Goal: Information Seeking & Learning: Learn about a topic

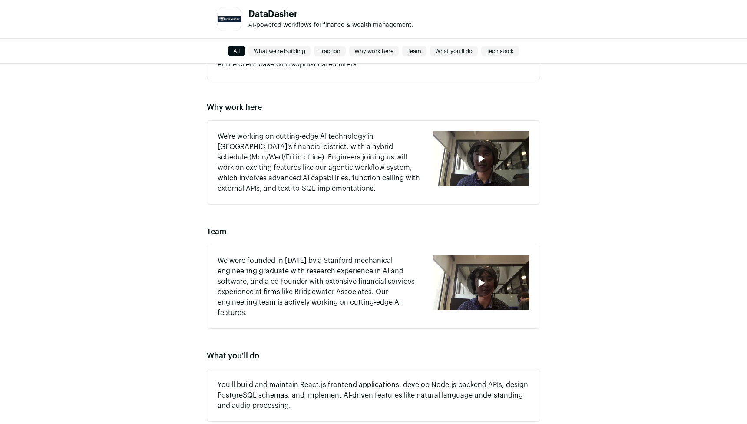
scroll to position [635, 0]
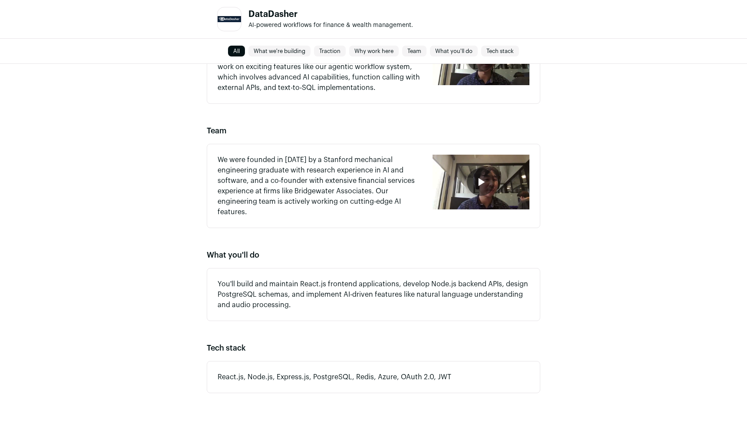
click at [268, 286] on p "You'll build and maintain React.js frontend applications, develop Node.js backe…" at bounding box center [374, 294] width 312 height 31
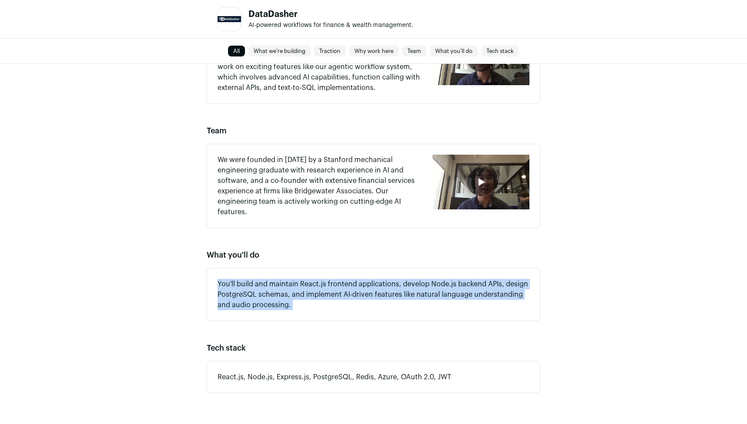
click at [268, 286] on p "You'll build and maintain React.js frontend applications, develop Node.js backe…" at bounding box center [374, 294] width 312 height 31
click at [325, 283] on p "You'll build and maintain React.js frontend applications, develop Node.js backe…" at bounding box center [374, 294] width 312 height 31
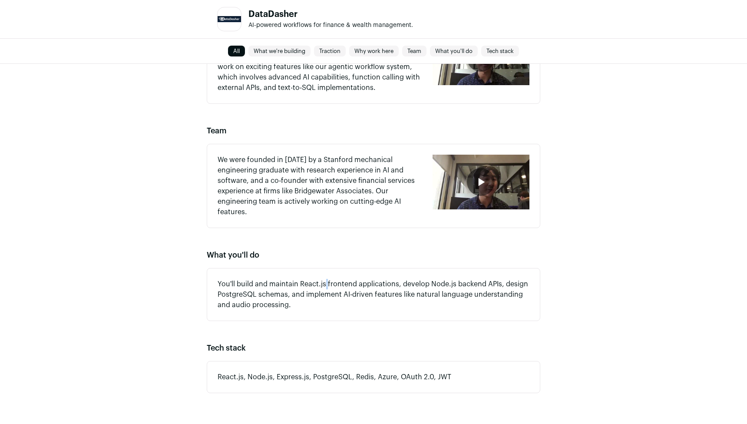
click at [325, 283] on p "You'll build and maintain React.js frontend applications, develop Node.js backe…" at bounding box center [374, 294] width 312 height 31
click at [318, 285] on p "You'll build and maintain React.js frontend applications, develop Node.js backe…" at bounding box center [374, 294] width 312 height 31
click at [372, 284] on p "You'll build and maintain React.js frontend applications, develop Node.js backe…" at bounding box center [374, 294] width 312 height 31
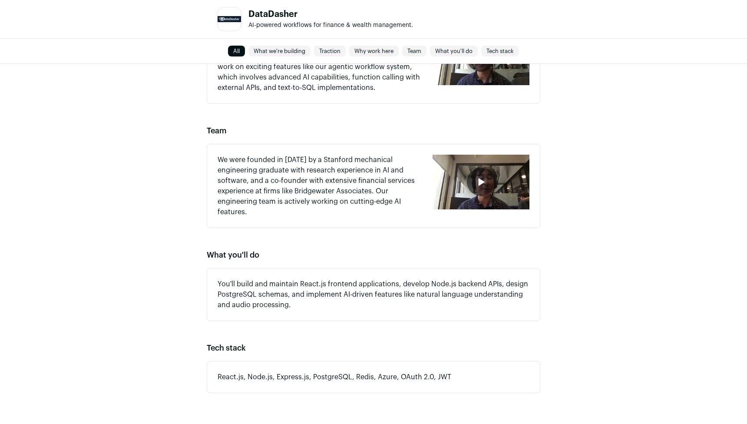
click at [493, 284] on p "You'll build and maintain React.js frontend applications, develop Node.js backe…" at bounding box center [374, 294] width 312 height 31
click at [463, 285] on p "You'll build and maintain React.js frontend applications, develop Node.js backe…" at bounding box center [374, 294] width 312 height 31
click at [437, 284] on p "You'll build and maintain React.js frontend applications, develop Node.js backe…" at bounding box center [374, 294] width 312 height 31
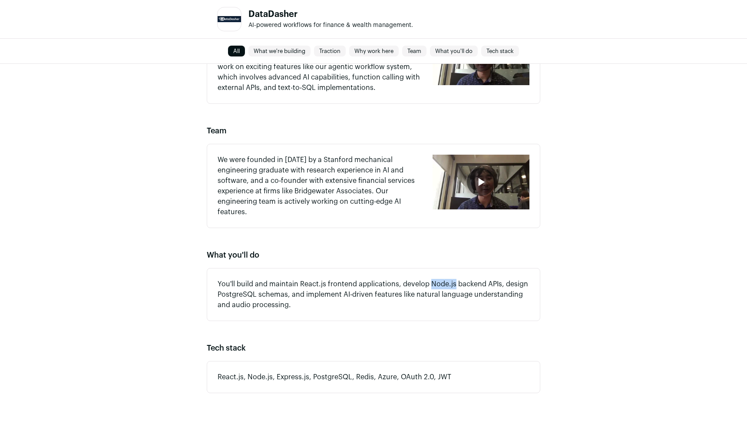
click at [437, 284] on p "You'll build and maintain React.js frontend applications, develop Node.js backe…" at bounding box center [374, 294] width 312 height 31
click at [495, 281] on p "You'll build and maintain React.js frontend applications, develop Node.js backe…" at bounding box center [374, 294] width 312 height 31
click at [507, 283] on p "You'll build and maintain React.js frontend applications, develop Node.js backe…" at bounding box center [374, 294] width 312 height 31
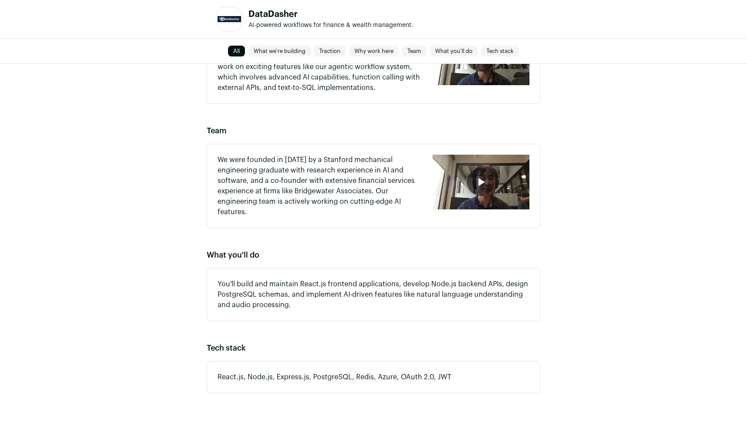
click at [287, 296] on p "You'll build and maintain React.js frontend applications, develop Node.js backe…" at bounding box center [374, 294] width 312 height 31
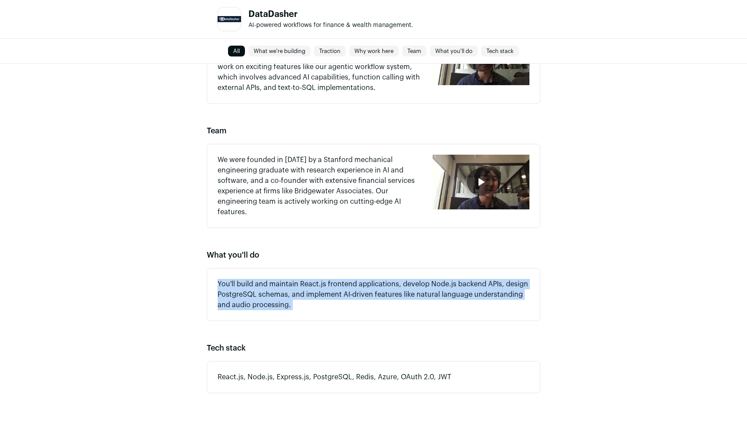
click at [287, 296] on p "You'll build and maintain React.js frontend applications, develop Node.js backe…" at bounding box center [374, 294] width 312 height 31
click at [372, 295] on p "You'll build and maintain React.js frontend applications, develop Node.js backe…" at bounding box center [374, 294] width 312 height 31
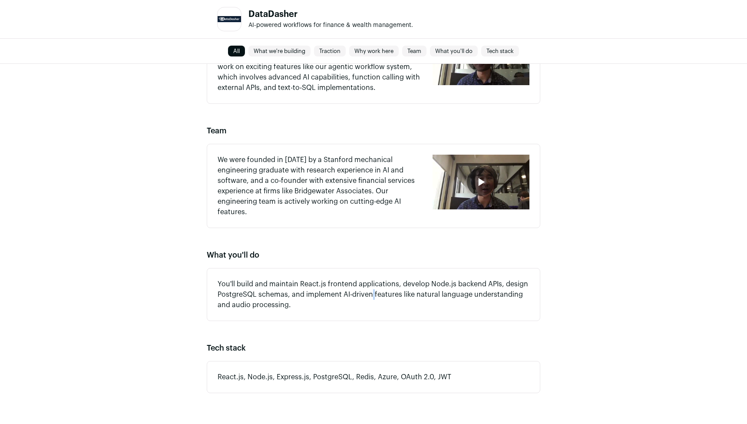
click at [372, 295] on p "You'll build and maintain React.js frontend applications, develop Node.js backe…" at bounding box center [374, 294] width 312 height 31
click at [438, 294] on p "You'll build and maintain React.js frontend applications, develop Node.js backe…" at bounding box center [374, 294] width 312 height 31
click at [492, 294] on p "You'll build and maintain React.js frontend applications, develop Node.js backe…" at bounding box center [374, 294] width 312 height 31
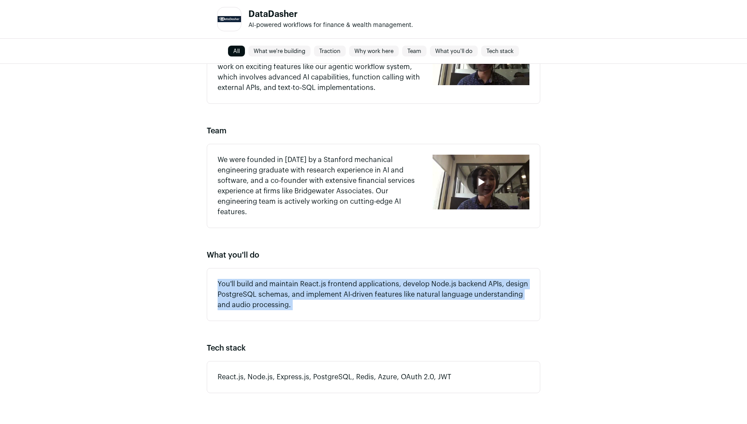
click at [492, 294] on p "You'll build and maintain React.js frontend applications, develop Node.js backe…" at bounding box center [374, 294] width 312 height 31
click at [613, 310] on div "What we're building We're building an AI-powered assistant for financial adviso…" at bounding box center [373, 62] width 747 height 704
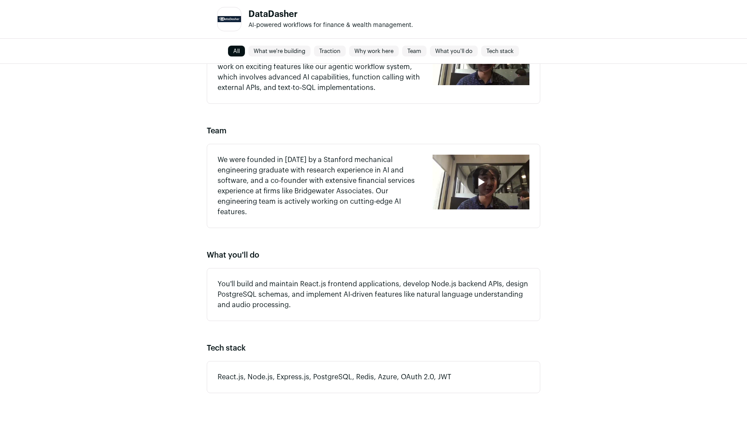
click at [350, 169] on p "We were founded in [DATE] by a Stanford mechanical engineering graduate with re…" at bounding box center [320, 186] width 205 height 63
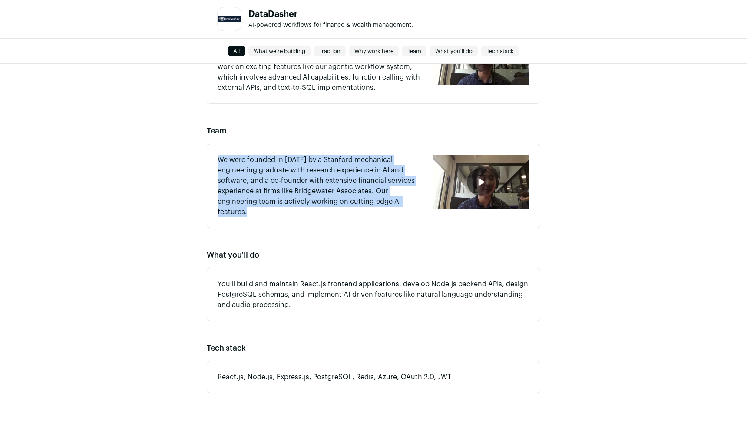
click at [350, 169] on p "We were founded in [DATE] by a Stanford mechanical engineering graduate with re…" at bounding box center [320, 186] width 205 height 63
click at [324, 169] on p "We were founded in [DATE] by a Stanford mechanical engineering graduate with re…" at bounding box center [320, 186] width 205 height 63
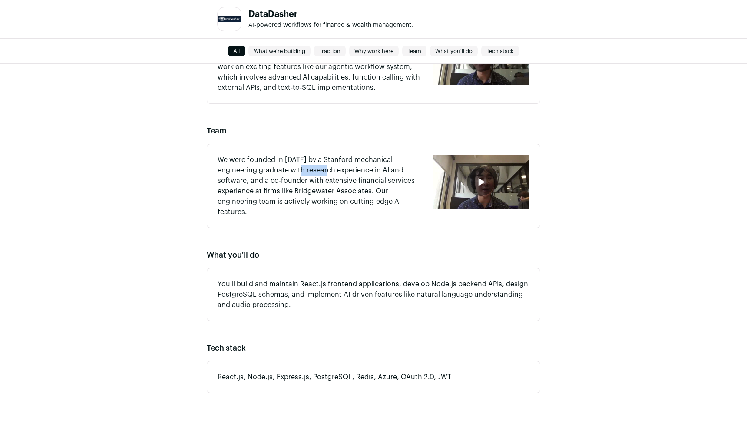
click at [324, 169] on p "We were founded in [DATE] by a Stanford mechanical engineering graduate with re…" at bounding box center [320, 186] width 205 height 63
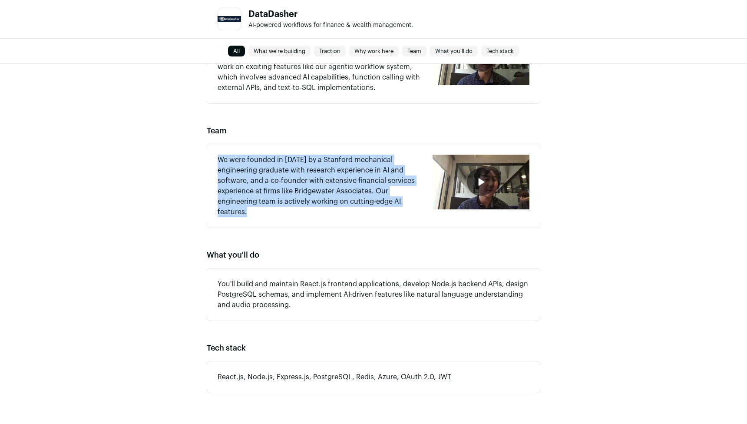
click at [324, 169] on p "We were founded in [DATE] by a Stanford mechanical engineering graduate with re…" at bounding box center [320, 186] width 205 height 63
click at [277, 177] on p "We were founded in [DATE] by a Stanford mechanical engineering graduate with re…" at bounding box center [320, 186] width 205 height 63
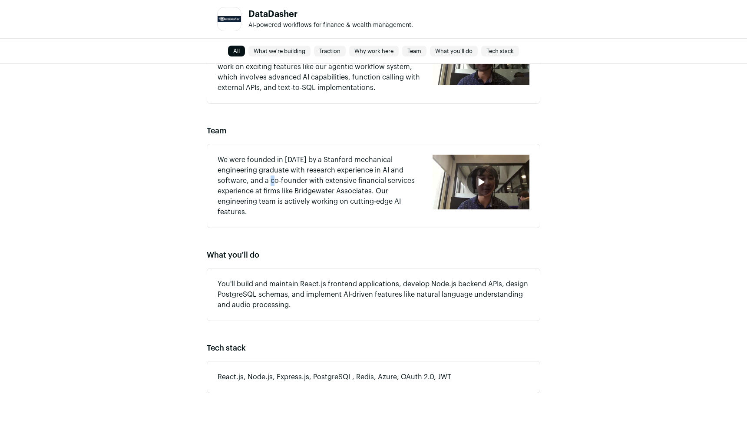
click at [277, 177] on p "We were founded in [DATE] by a Stanford mechanical engineering graduate with re…" at bounding box center [320, 186] width 205 height 63
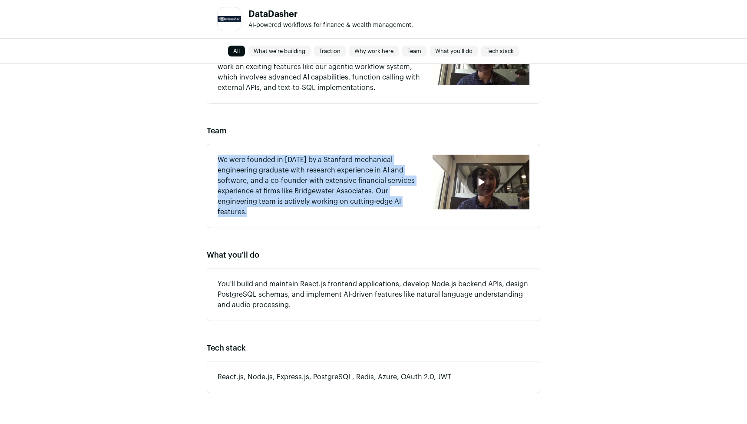
click at [277, 177] on p "We were founded in [DATE] by a Stanford mechanical engineering graduate with re…" at bounding box center [320, 186] width 205 height 63
click at [401, 184] on p "We were founded in [DATE] by a Stanford mechanical engineering graduate with re…" at bounding box center [320, 186] width 205 height 63
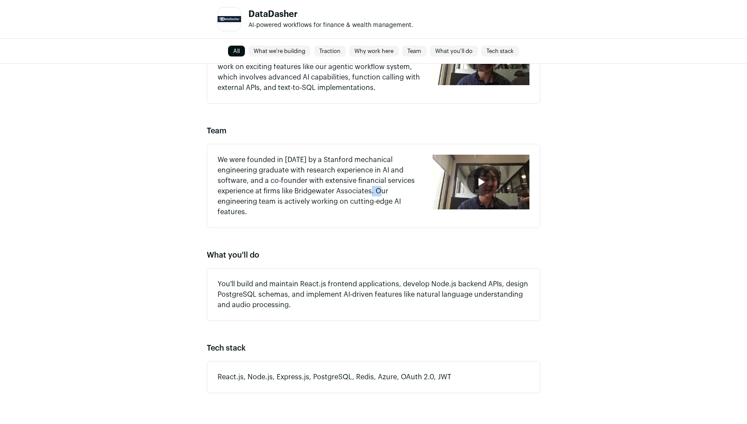
click at [401, 184] on p "We were founded in [DATE] by a Stanford mechanical engineering graduate with re…" at bounding box center [320, 186] width 205 height 63
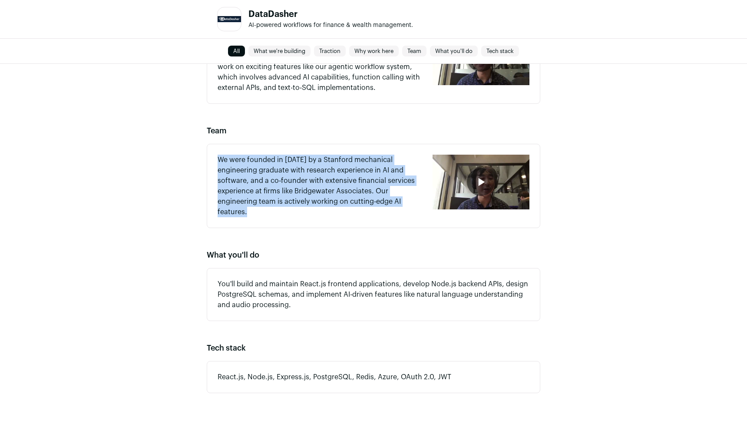
click at [401, 184] on p "We were founded in [DATE] by a Stanford mechanical engineering graduate with re…" at bounding box center [320, 186] width 205 height 63
click at [319, 192] on p "We were founded in [DATE] by a Stanford mechanical engineering graduate with re…" at bounding box center [320, 186] width 205 height 63
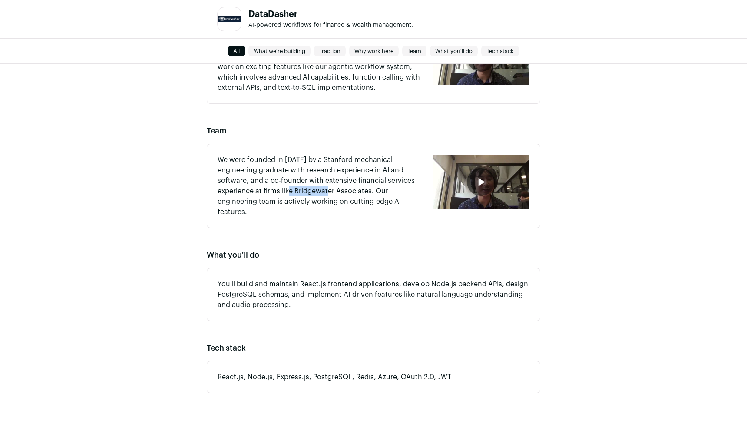
click at [319, 192] on p "We were founded in [DATE] by a Stanford mechanical engineering graduate with re…" at bounding box center [320, 186] width 205 height 63
click at [360, 192] on p "We were founded in [DATE] by a Stanford mechanical engineering graduate with re…" at bounding box center [320, 186] width 205 height 63
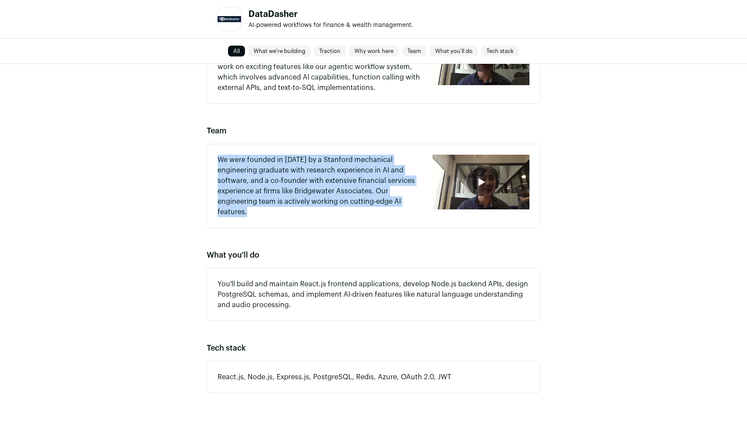
click at [360, 192] on p "We were founded in [DATE] by a Stanford mechanical engineering graduate with re…" at bounding box center [320, 186] width 205 height 63
click at [333, 201] on p "We were founded in [DATE] by a Stanford mechanical engineering graduate with re…" at bounding box center [320, 186] width 205 height 63
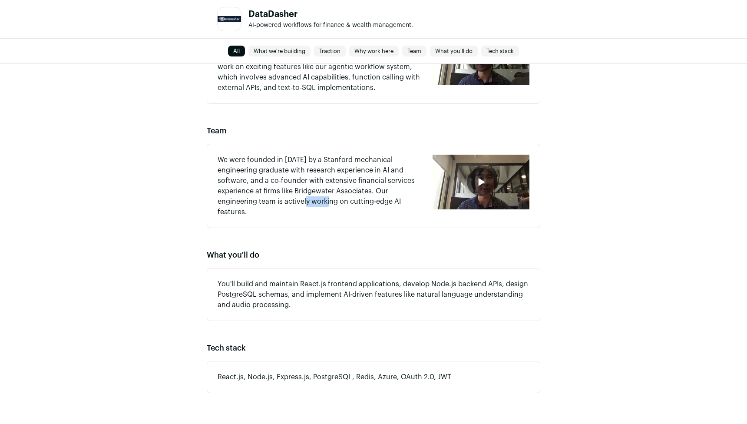
click at [333, 201] on p "We were founded in [DATE] by a Stanford mechanical engineering graduate with re…" at bounding box center [320, 186] width 205 height 63
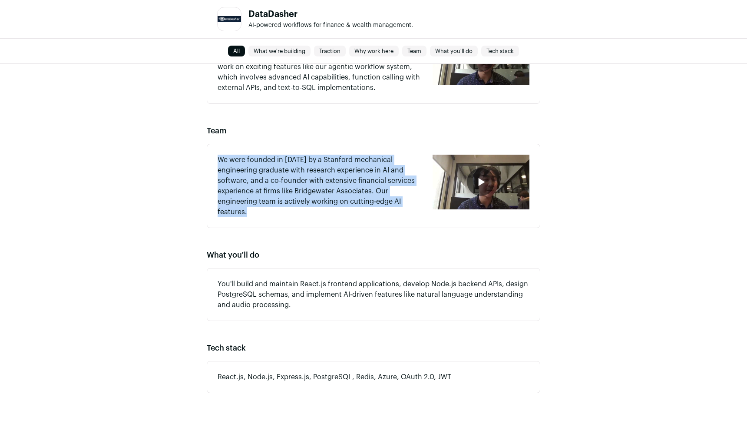
click at [333, 201] on p "We were founded in [DATE] by a Stanford mechanical engineering graduate with re…" at bounding box center [320, 186] width 205 height 63
click at [357, 200] on p "We were founded in [DATE] by a Stanford mechanical engineering graduate with re…" at bounding box center [320, 186] width 205 height 63
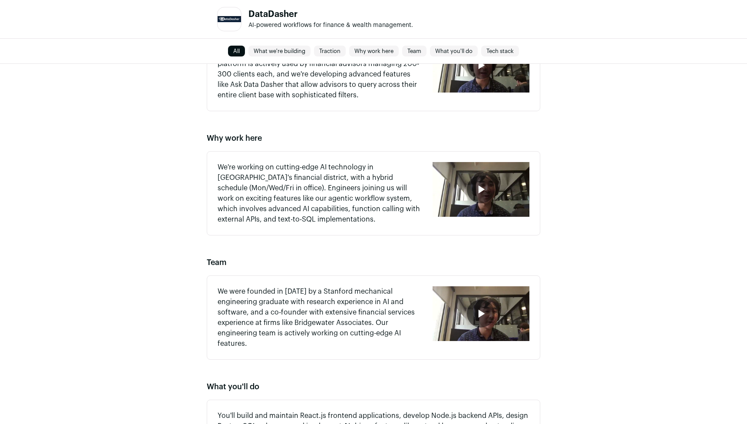
scroll to position [477, 0]
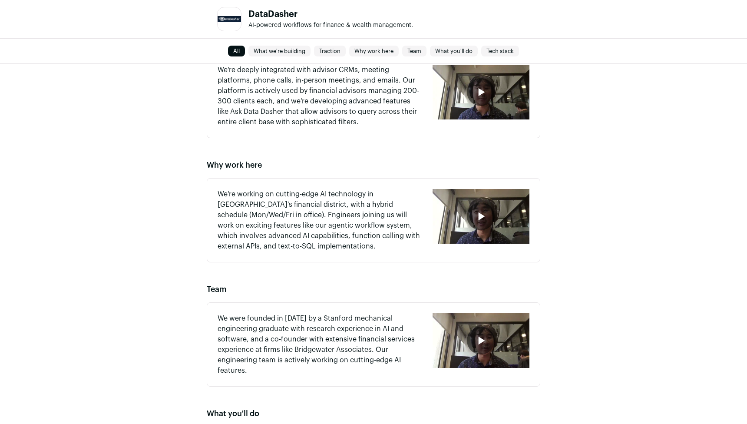
click at [363, 225] on p "We're working on cutting-edge AI technology in [GEOGRAPHIC_DATA]'s financial di…" at bounding box center [320, 220] width 205 height 63
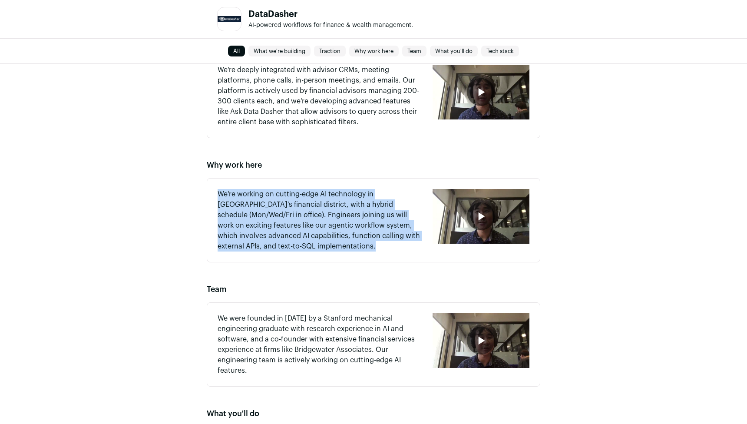
click at [363, 225] on p "We're working on cutting-edge AI technology in [GEOGRAPHIC_DATA]'s financial di…" at bounding box center [320, 220] width 205 height 63
click at [365, 216] on p "We're working on cutting-edge AI technology in [GEOGRAPHIC_DATA]'s financial di…" at bounding box center [320, 220] width 205 height 63
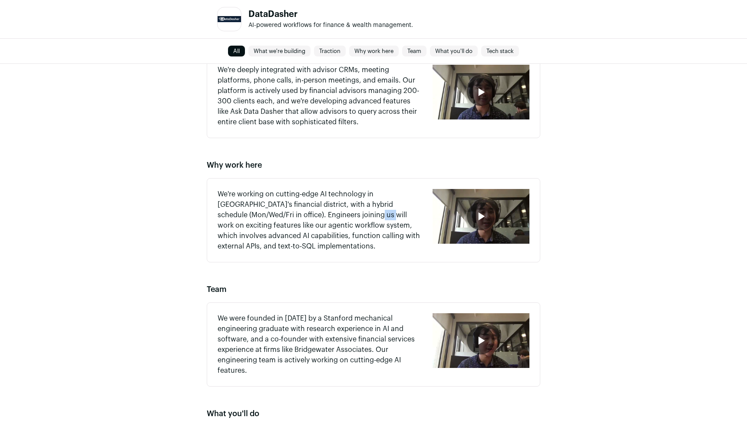
click at [365, 216] on p "We're working on cutting-edge AI technology in [GEOGRAPHIC_DATA]'s financial di…" at bounding box center [320, 220] width 205 height 63
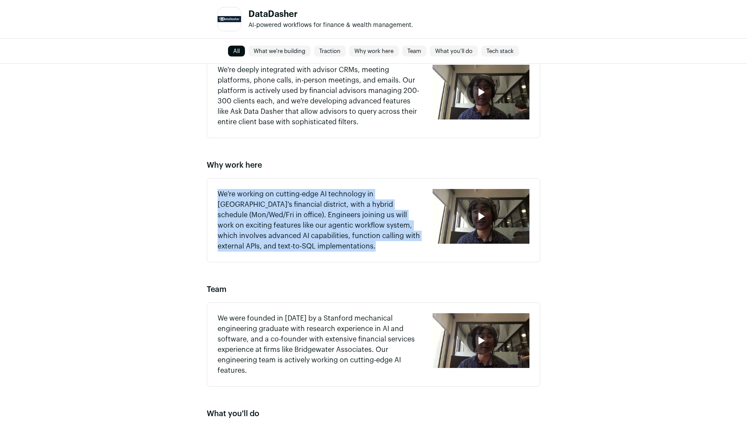
click at [365, 216] on p "We're working on cutting-edge AI technology in [GEOGRAPHIC_DATA]'s financial di…" at bounding box center [320, 220] width 205 height 63
click at [356, 225] on p "We're working on cutting-edge AI technology in [GEOGRAPHIC_DATA]'s financial di…" at bounding box center [320, 220] width 205 height 63
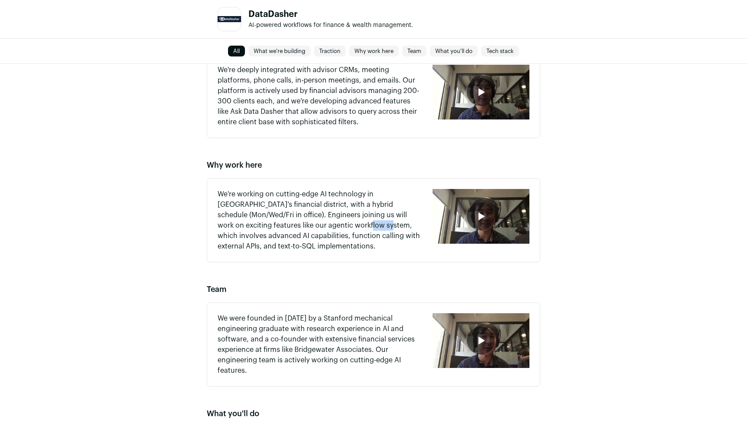
click at [356, 225] on p "We're working on cutting-edge AI technology in [GEOGRAPHIC_DATA]'s financial di…" at bounding box center [320, 220] width 205 height 63
click at [344, 226] on p "We're working on cutting-edge AI technology in [GEOGRAPHIC_DATA]'s financial di…" at bounding box center [320, 220] width 205 height 63
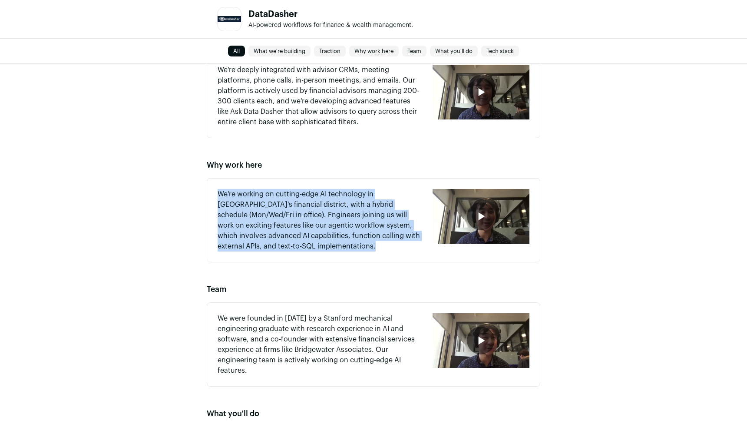
click at [344, 226] on p "We're working on cutting-edge AI technology in [GEOGRAPHIC_DATA]'s financial di…" at bounding box center [320, 220] width 205 height 63
click at [288, 233] on p "We're working on cutting-edge AI technology in [GEOGRAPHIC_DATA]'s financial di…" at bounding box center [320, 220] width 205 height 63
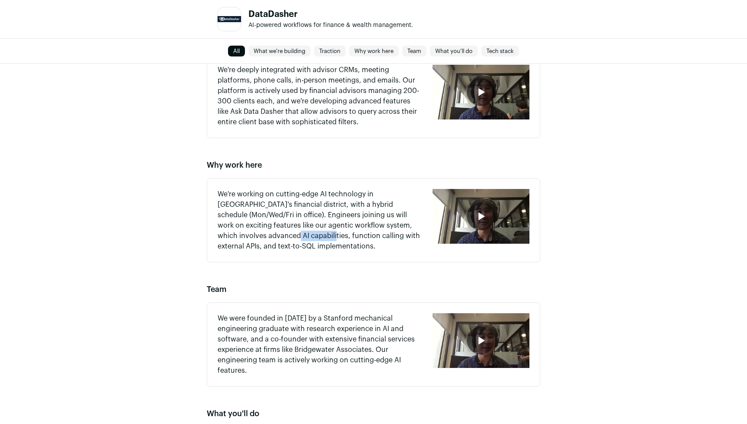
click at [288, 233] on p "We're working on cutting-edge AI technology in [GEOGRAPHIC_DATA]'s financial di…" at bounding box center [320, 220] width 205 height 63
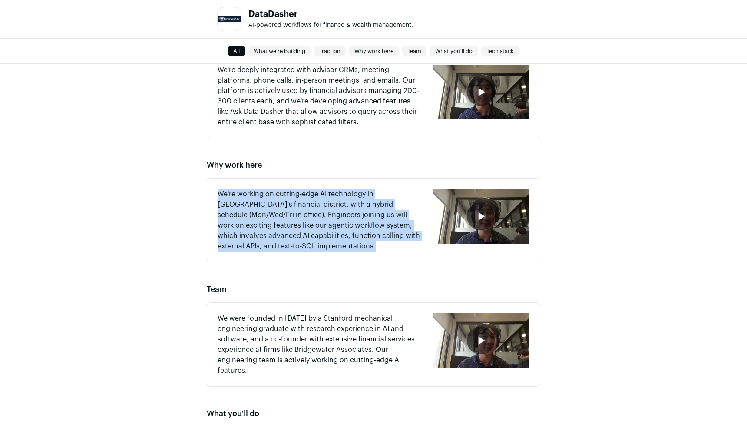
click at [288, 233] on p "We're working on cutting-edge AI technology in [GEOGRAPHIC_DATA]'s financial di…" at bounding box center [320, 220] width 205 height 63
click at [361, 235] on p "We're working on cutting-edge AI technology in [GEOGRAPHIC_DATA]'s financial di…" at bounding box center [320, 220] width 205 height 63
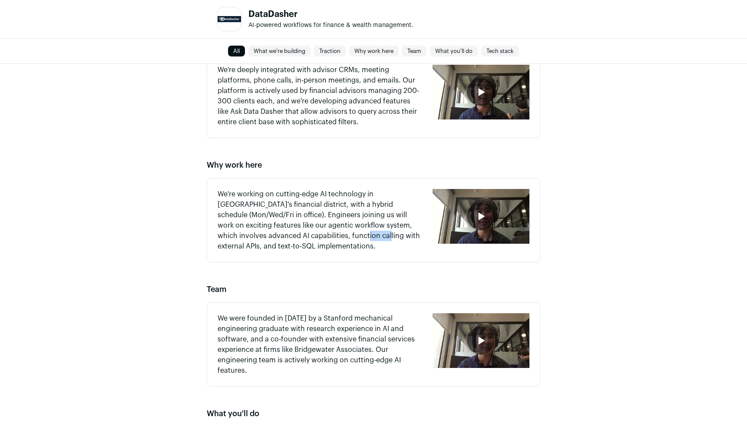
click at [361, 235] on p "We're working on cutting-edge AI technology in [GEOGRAPHIC_DATA]'s financial di…" at bounding box center [320, 220] width 205 height 63
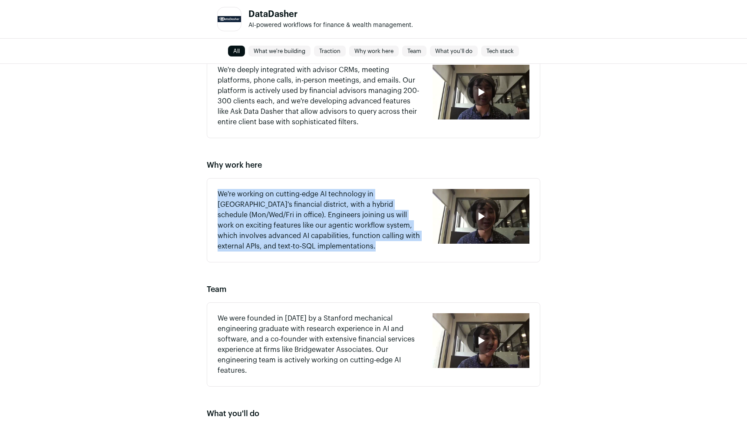
click at [361, 235] on p "We're working on cutting-edge AI technology in [GEOGRAPHIC_DATA]'s financial di…" at bounding box center [320, 220] width 205 height 63
click at [261, 242] on p "We're working on cutting-edge AI technology in [GEOGRAPHIC_DATA]'s financial di…" at bounding box center [320, 220] width 205 height 63
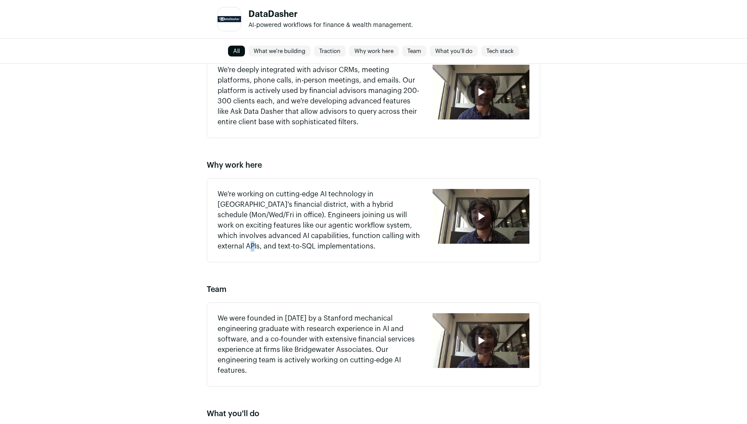
click at [261, 242] on p "We're working on cutting-edge AI technology in [GEOGRAPHIC_DATA]'s financial di…" at bounding box center [320, 220] width 205 height 63
click at [347, 246] on p "We're working on cutting-edge AI technology in [GEOGRAPHIC_DATA]'s financial di…" at bounding box center [320, 220] width 205 height 63
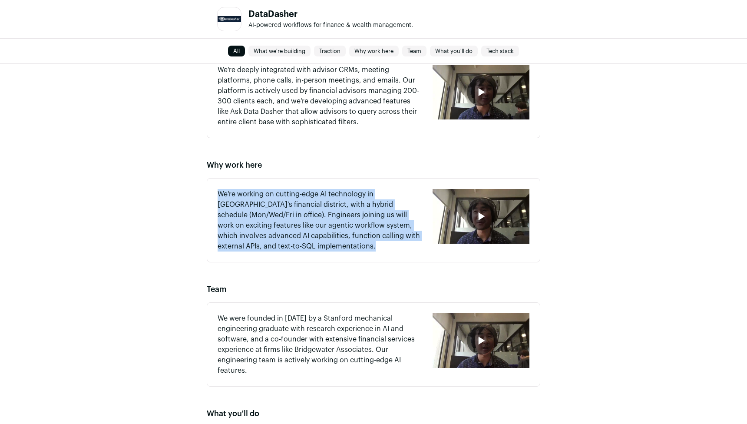
click at [347, 246] on p "We're working on cutting-edge AI technology in [GEOGRAPHIC_DATA]'s financial di…" at bounding box center [320, 220] width 205 height 63
click at [318, 249] on p "We're working on cutting-edge AI technology in [GEOGRAPHIC_DATA]'s financial di…" at bounding box center [320, 220] width 205 height 63
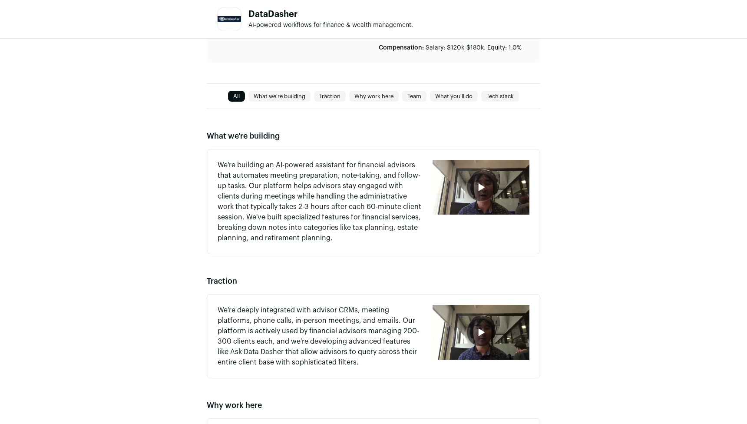
scroll to position [229, 0]
